Goal: Task Accomplishment & Management: Manage account settings

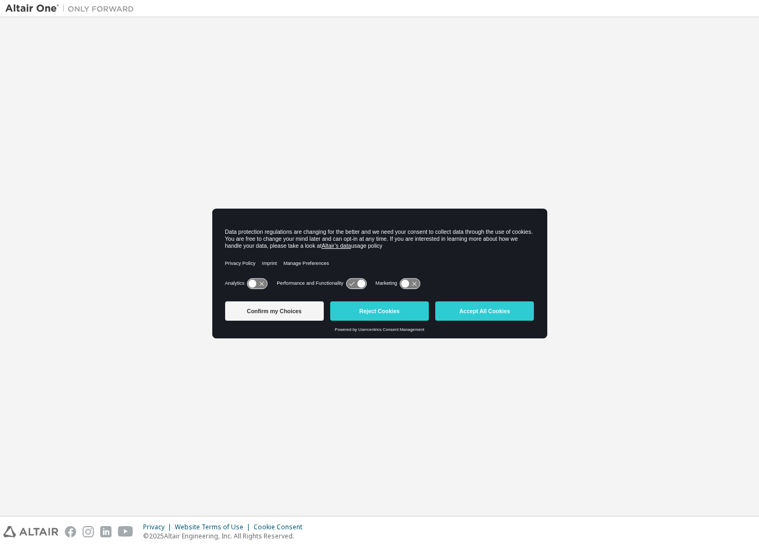
click at [270, 312] on button "Confirm my Choices" at bounding box center [274, 310] width 99 height 19
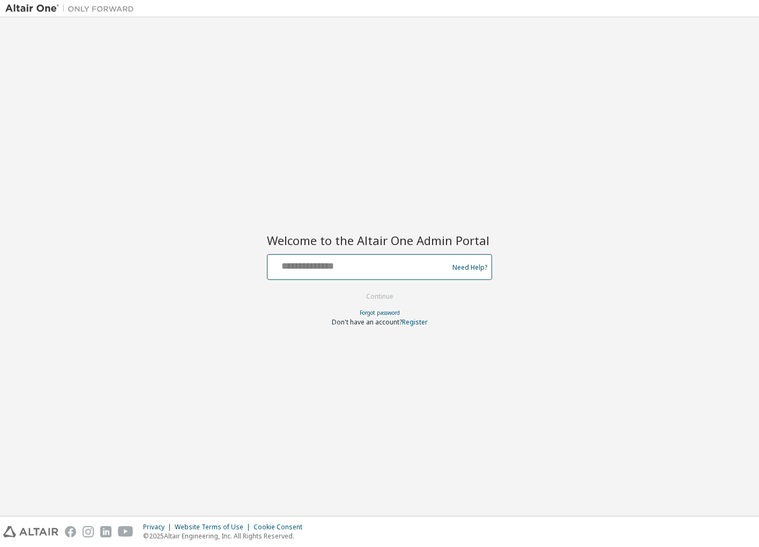
click at [323, 269] on input "text" at bounding box center [359, 265] width 175 height 16
type input "**********"
click at [343, 272] on div "**********" at bounding box center [359, 267] width 175 height 20
click at [338, 266] on input "**********" at bounding box center [359, 265] width 175 height 16
click at [362, 290] on button "Continue" at bounding box center [380, 296] width 50 height 16
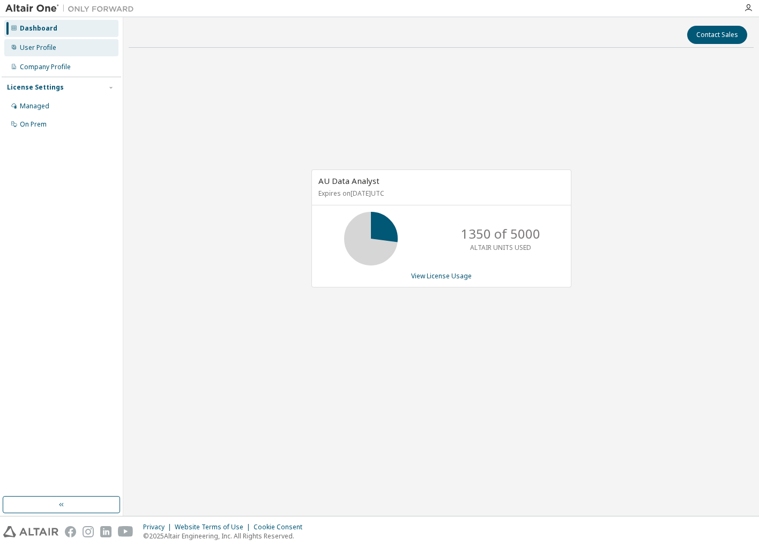
click at [64, 49] on div "User Profile" at bounding box center [61, 47] width 114 height 17
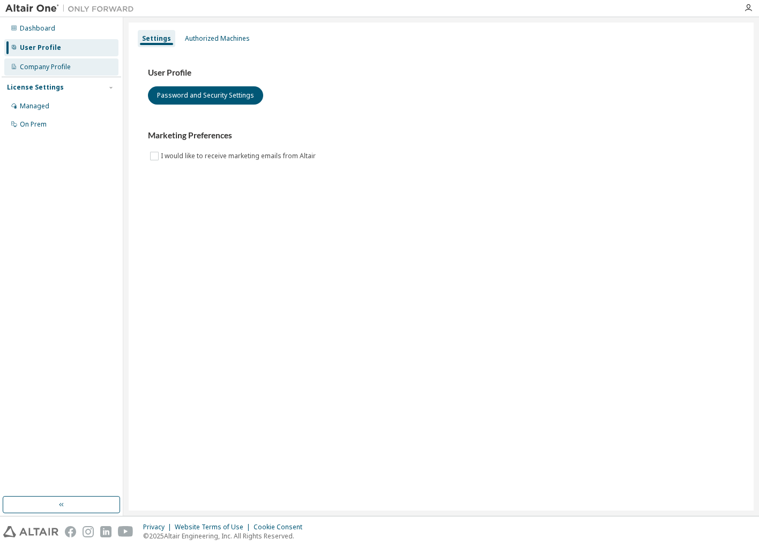
click at [65, 64] on div "Company Profile" at bounding box center [45, 67] width 51 height 9
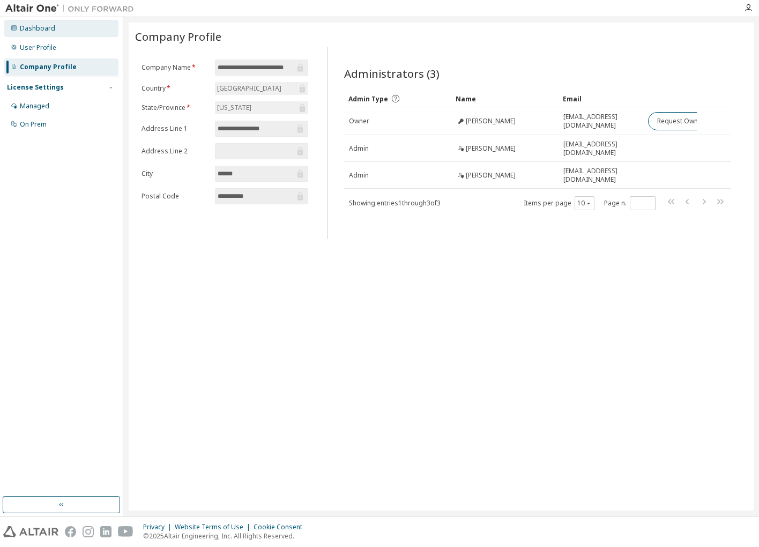
click at [60, 27] on div "Dashboard" at bounding box center [61, 28] width 114 height 17
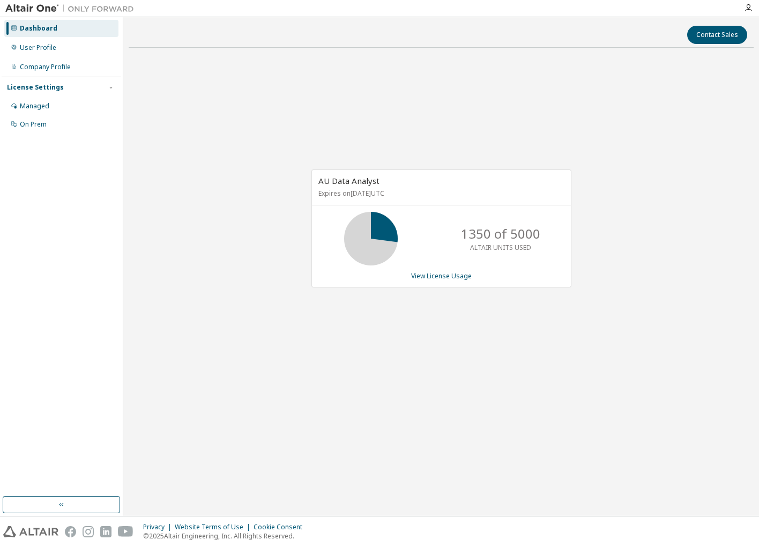
click at [383, 226] on icon at bounding box center [371, 238] width 27 height 27
click at [426, 277] on link "View License Usage" at bounding box center [441, 275] width 61 height 9
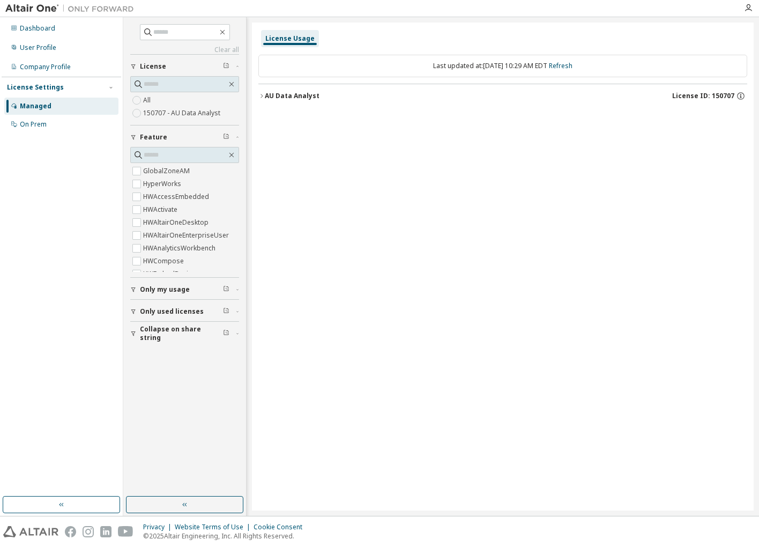
click at [205, 114] on label "150707 - AU Data Analyst" at bounding box center [182, 113] width 79 height 13
click at [147, 102] on label "All" at bounding box center [148, 100] width 10 height 13
drag, startPoint x: 233, startPoint y: 176, endPoint x: 240, endPoint y: 211, distance: 35.0
click at [240, 211] on div "Clear all Collapse on share string Only used licenses Only my usage Feature Glo…" at bounding box center [185, 257] width 120 height 476
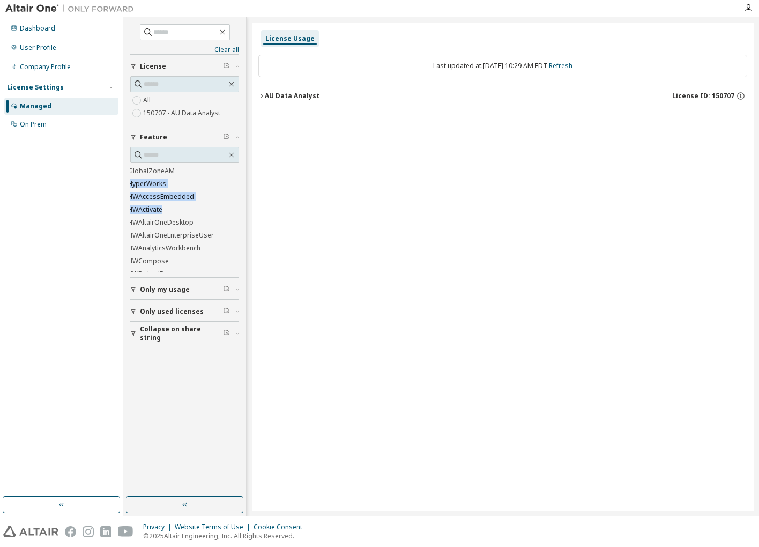
drag, startPoint x: 240, startPoint y: 211, endPoint x: 231, endPoint y: 212, distance: 9.8
click at [231, 212] on div "GlobalZoneAM HyperWorks HWAccessEmbedded HWActivate HWAltairOneDesktop HWAltair…" at bounding box center [184, 218] width 109 height 107
click at [199, 211] on label "HWMonarchDataPrepStudio" at bounding box center [172, 212] width 88 height 13
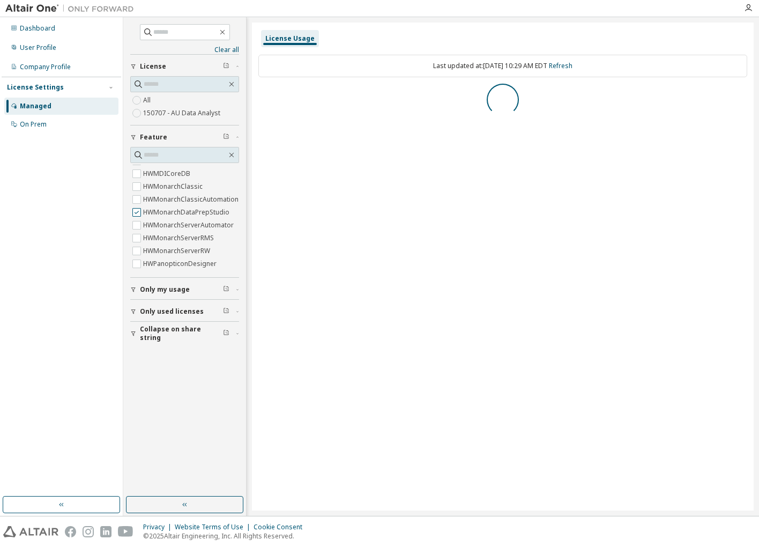
scroll to position [0, 0]
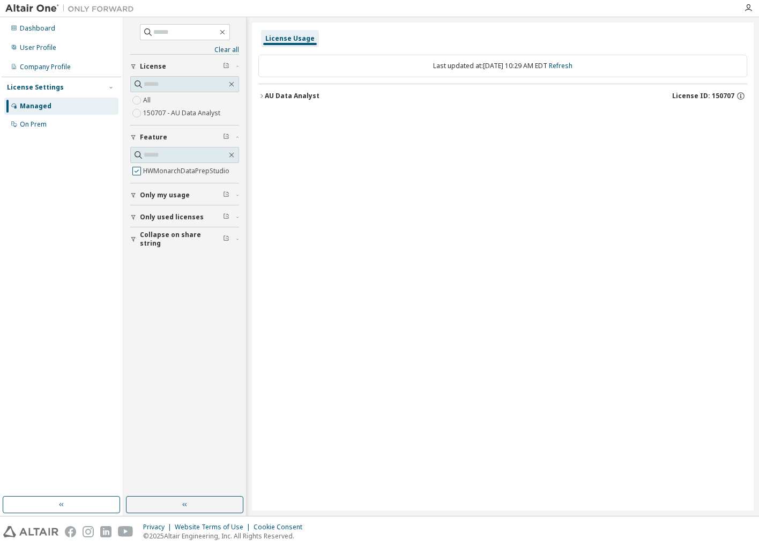
click at [208, 175] on label "HWMonarchDataPrepStudio" at bounding box center [187, 171] width 88 height 13
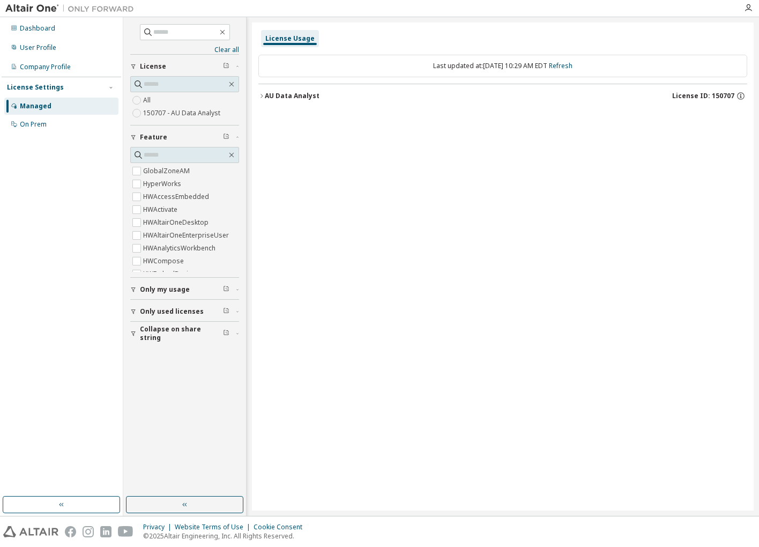
click at [174, 288] on span "Only my usage" at bounding box center [165, 289] width 50 height 9
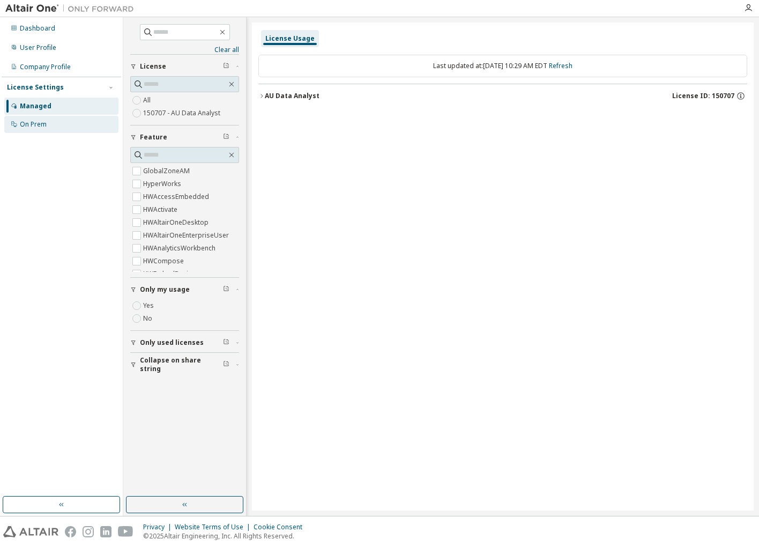
click at [44, 122] on div "On Prem" at bounding box center [33, 124] width 27 height 9
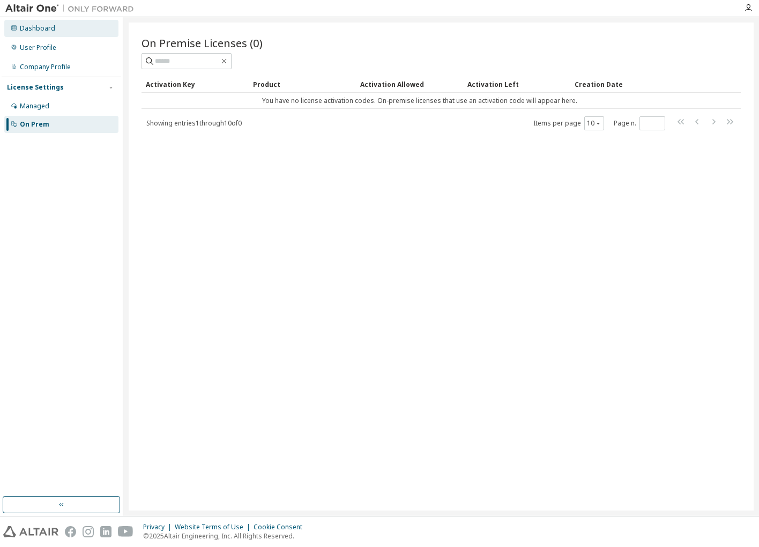
click at [55, 29] on div "Dashboard" at bounding box center [61, 28] width 114 height 17
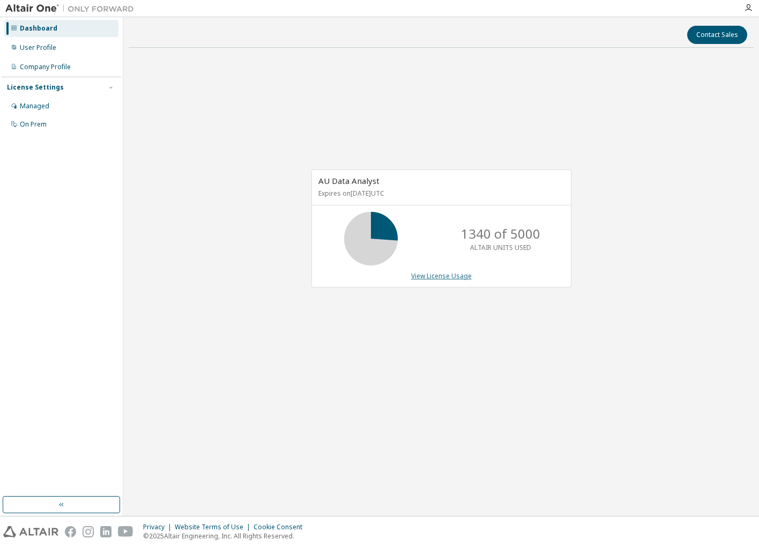
click at [435, 277] on link "View License Usage" at bounding box center [441, 275] width 61 height 9
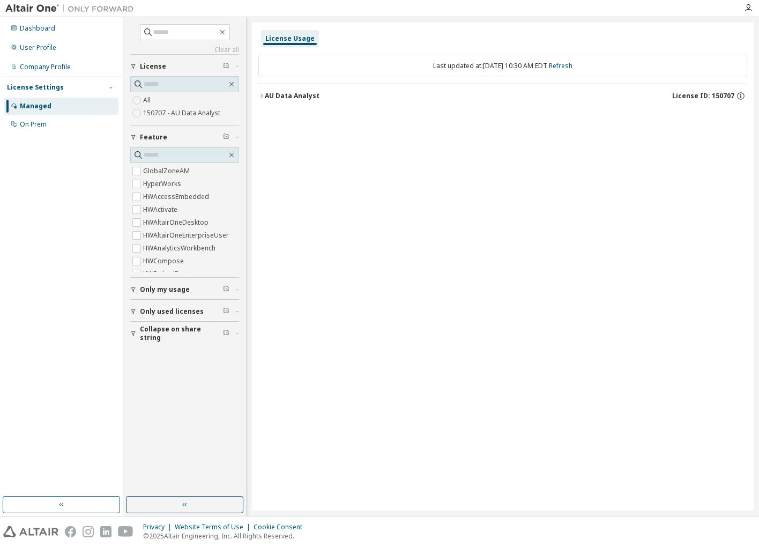
click at [41, 6] on img at bounding box center [72, 8] width 134 height 11
click at [39, 13] on img at bounding box center [72, 8] width 134 height 11
click at [185, 33] on input "text" at bounding box center [185, 32] width 64 height 11
type input "**********"
click at [143, 31] on icon at bounding box center [148, 32] width 11 height 11
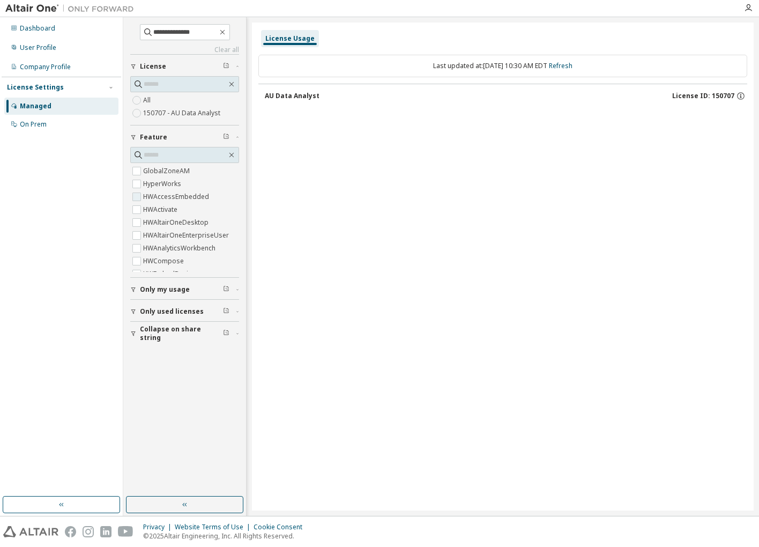
click at [197, 193] on label "HWAccessEmbedded" at bounding box center [177, 196] width 68 height 13
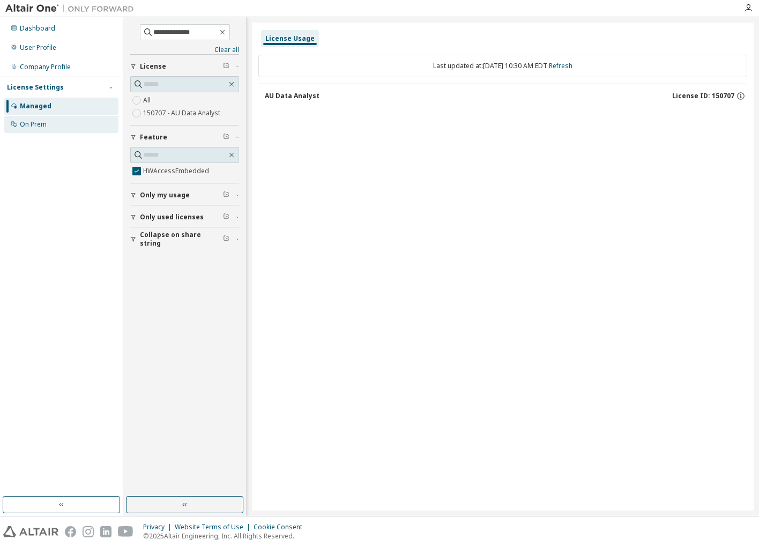
click at [65, 122] on div "On Prem" at bounding box center [61, 124] width 114 height 17
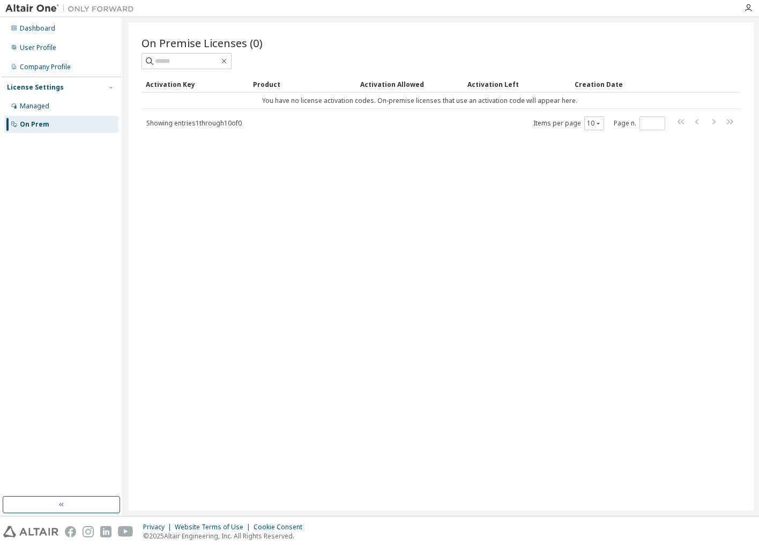
click at [109, 86] on icon "button" at bounding box center [111, 87] width 6 height 6
click at [66, 69] on div "Company Profile" at bounding box center [45, 67] width 51 height 9
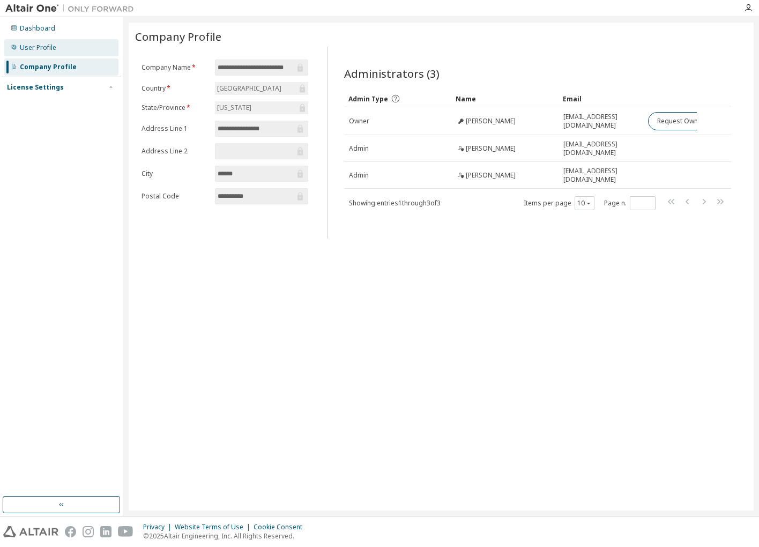
click at [68, 46] on div "User Profile" at bounding box center [61, 47] width 114 height 17
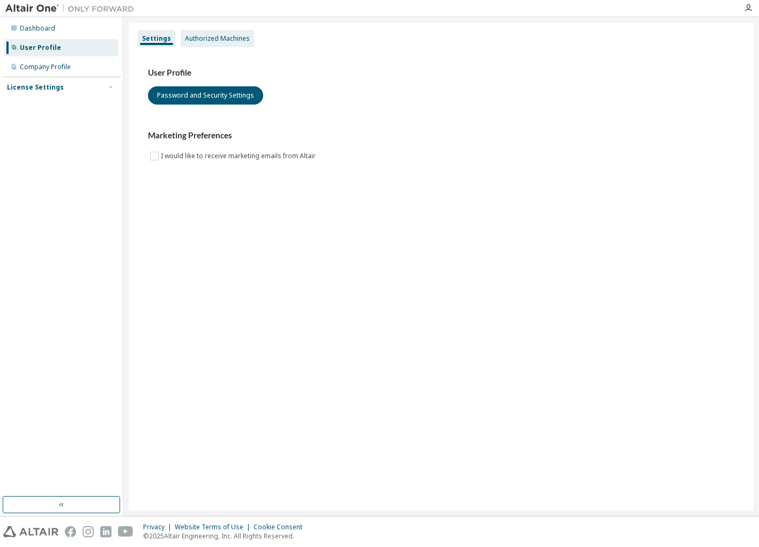
click at [211, 38] on div "Authorized Machines" at bounding box center [217, 38] width 65 height 9
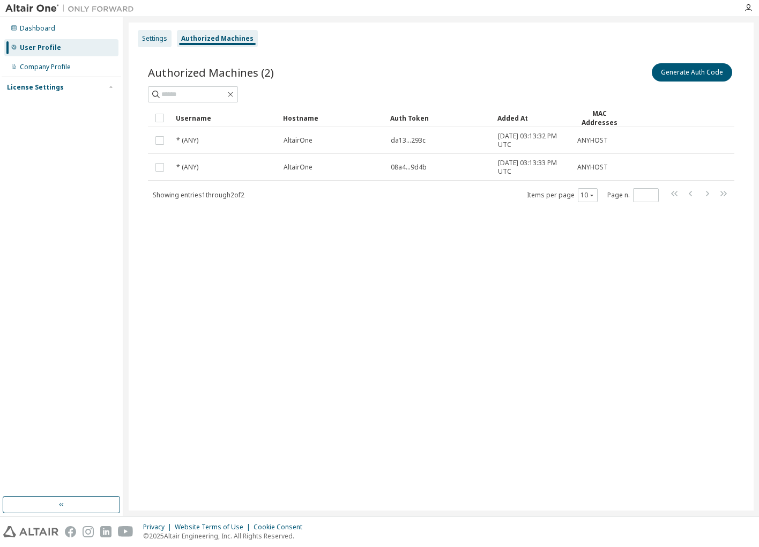
click at [159, 39] on div "Settings" at bounding box center [154, 38] width 25 height 9
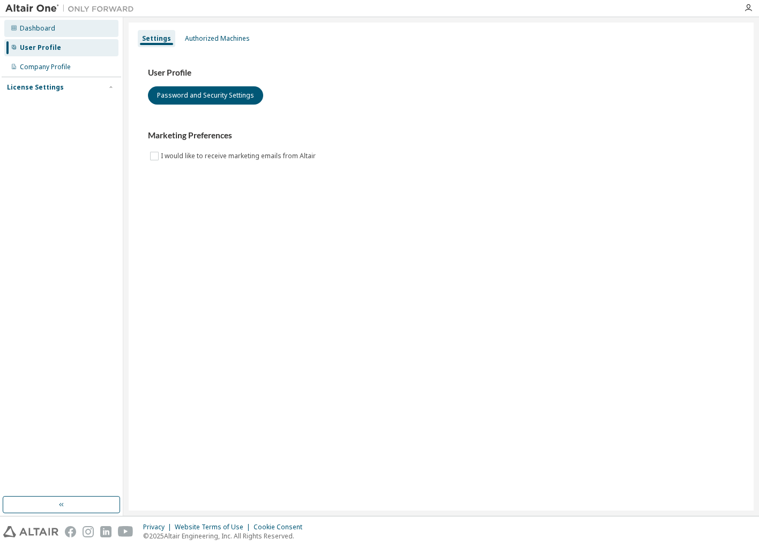
click at [67, 31] on div "Dashboard" at bounding box center [61, 28] width 114 height 17
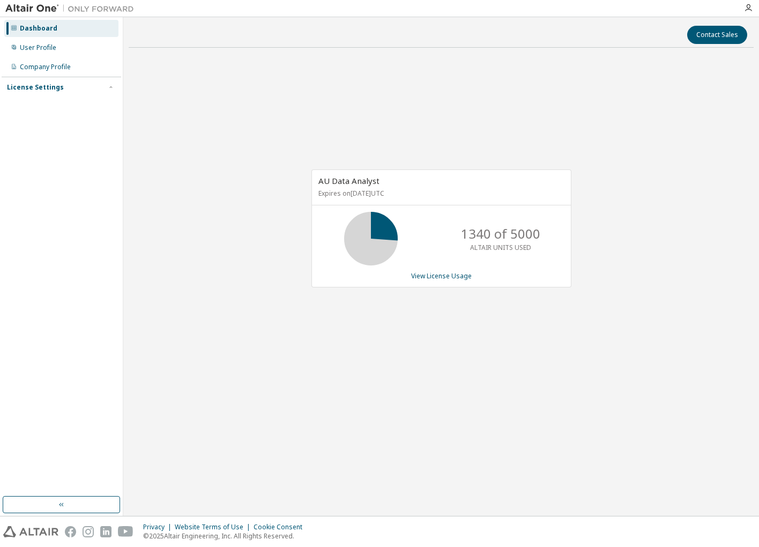
click at [383, 225] on icon at bounding box center [371, 238] width 27 height 27
click at [384, 225] on icon at bounding box center [371, 238] width 27 height 27
click at [83, 500] on button "button" at bounding box center [61, 504] width 117 height 17
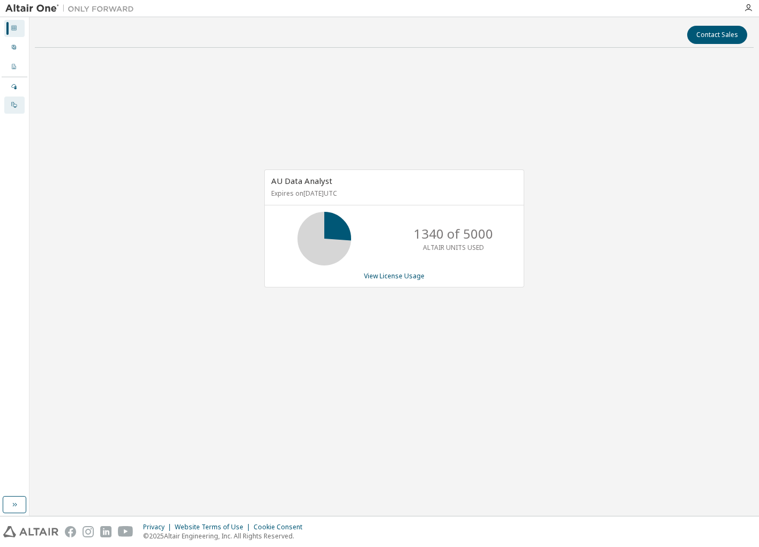
click at [22, 103] on div "On Prem" at bounding box center [14, 104] width 20 height 17
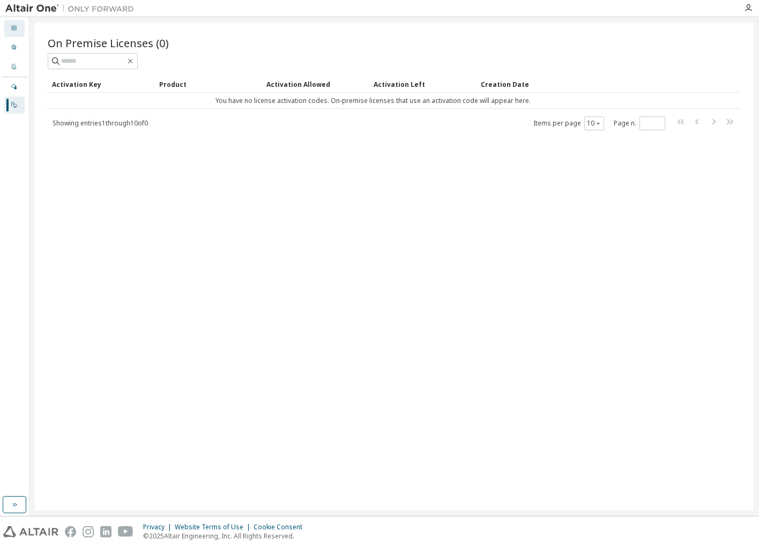
click at [16, 28] on icon at bounding box center [14, 28] width 6 height 6
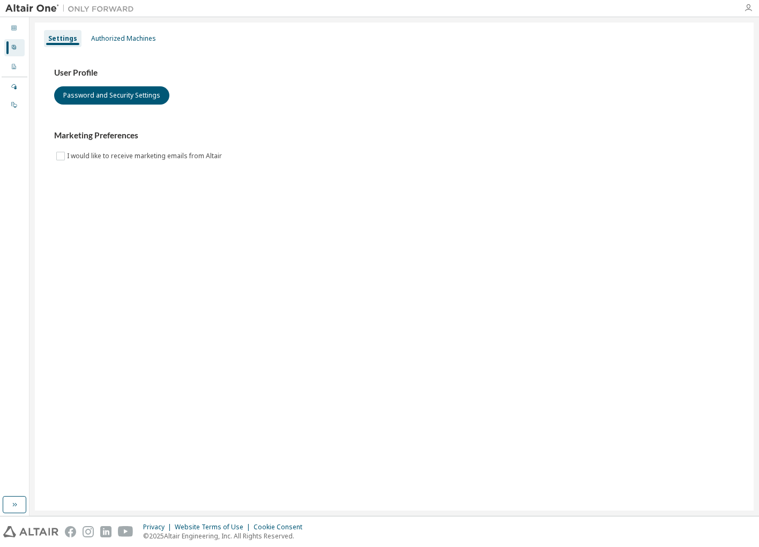
click at [747, 8] on icon "button" at bounding box center [748, 8] width 9 height 9
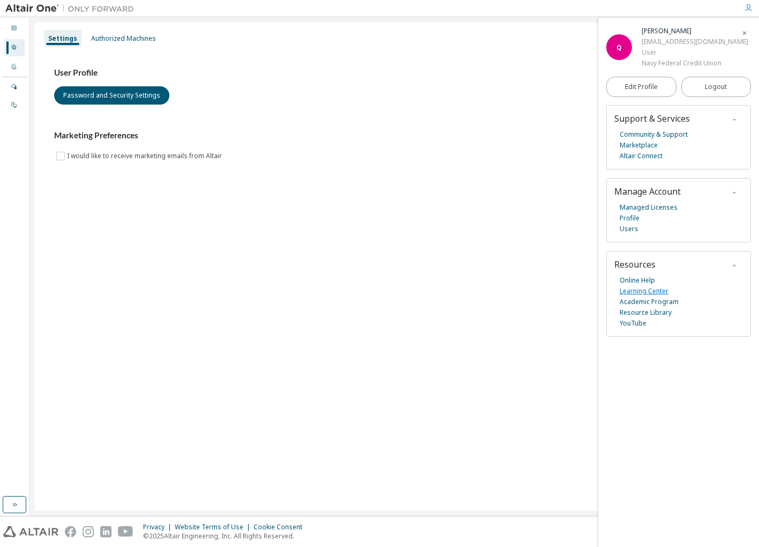
click at [664, 291] on link "Learning Center" at bounding box center [644, 291] width 49 height 11
